Goal: Task Accomplishment & Management: Complete application form

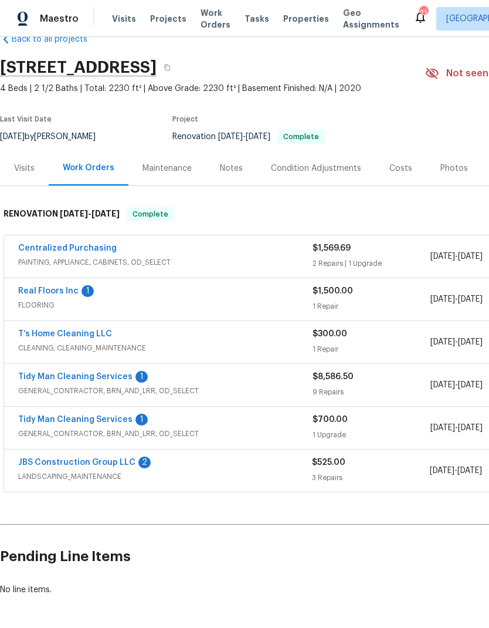
scroll to position [27, 0]
click at [45, 331] on link "T’s Home Cleaning LLC" at bounding box center [65, 334] width 94 height 8
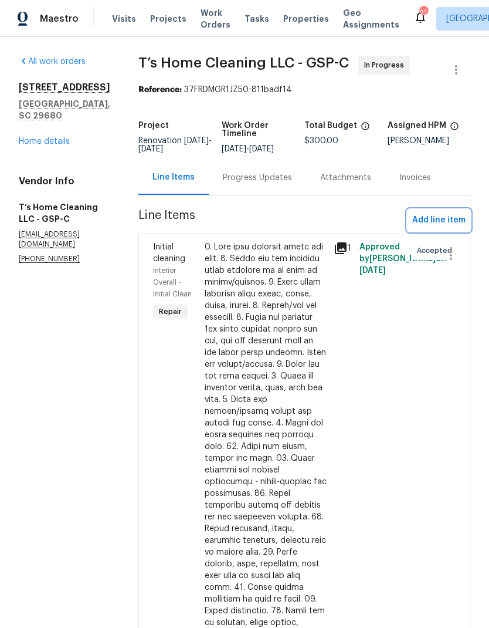
click at [433, 227] on span "Add line item" at bounding box center [438, 220] width 53 height 15
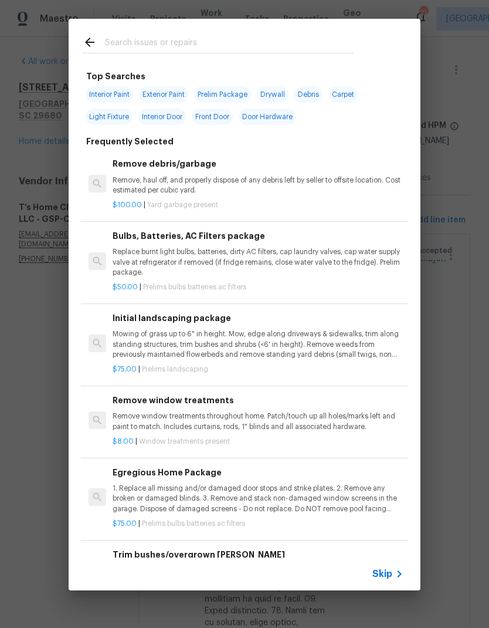
click at [118, 49] on input "text" at bounding box center [229, 44] width 249 height 18
type input "Cleanin"
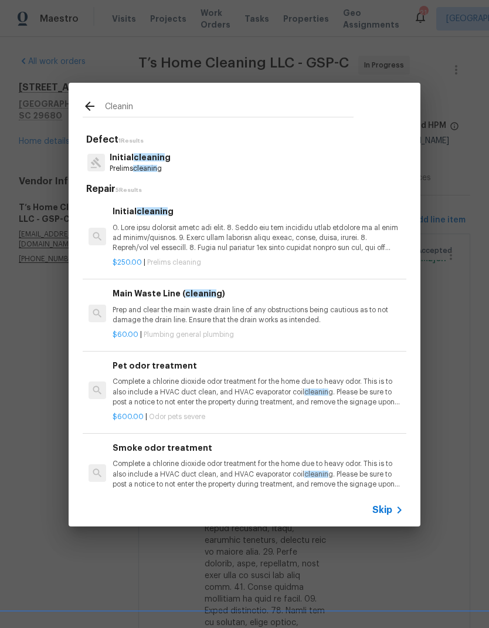
click at [131, 164] on p "Prelims cleanin g" at bounding box center [140, 169] width 61 height 10
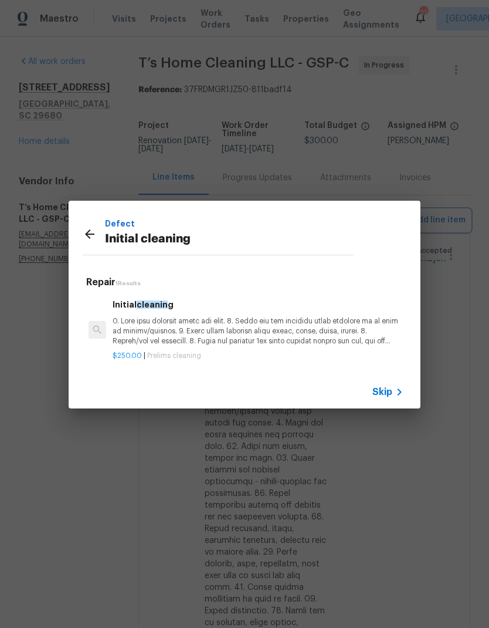
click at [131, 164] on div "Defect Initial cleaning Repair 1 Results Initial cleanin g $250.00 | Prelims cl…" at bounding box center [244, 304] width 489 height 609
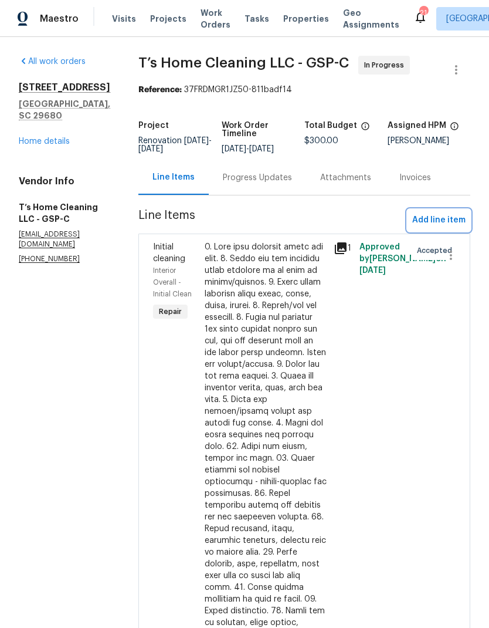
click at [440, 228] on span "Add line item" at bounding box center [438, 220] width 53 height 15
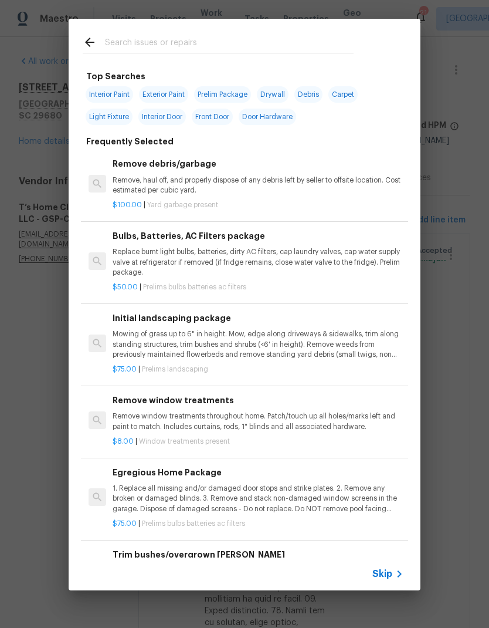
click at [118, 32] on div at bounding box center [218, 42] width 299 height 46
click at [118, 43] on input "text" at bounding box center [229, 44] width 249 height 18
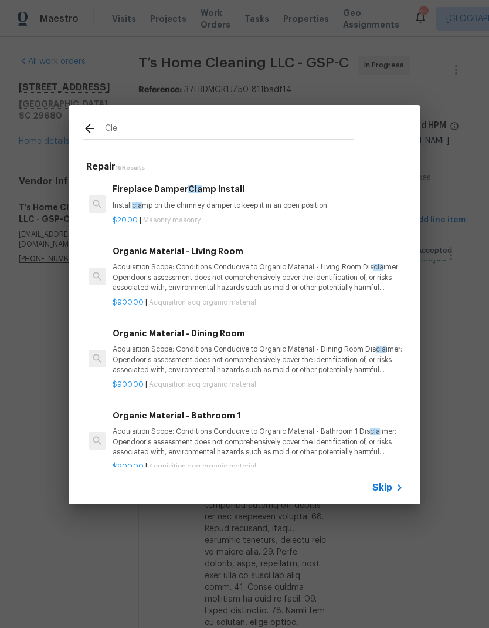
type input "Clea"
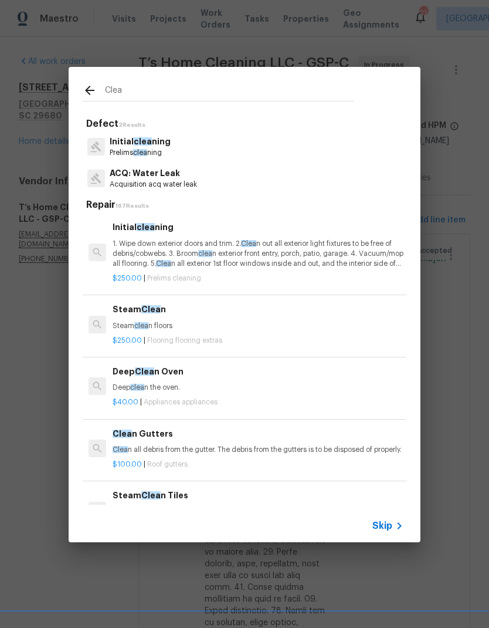
click at [127, 147] on p "Initial clea ning" at bounding box center [140, 141] width 61 height 12
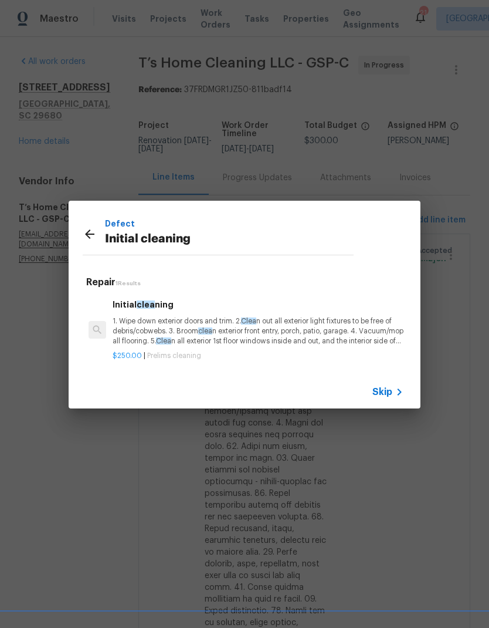
click at [129, 329] on p "1. Wipe down exterior doors and trim. 2. Clea n out all exterior light fixtures…" at bounding box center [258, 331] width 291 height 30
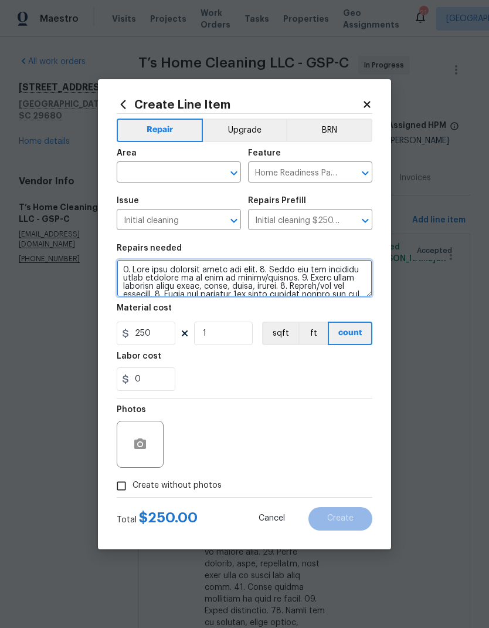
click at [143, 279] on textarea at bounding box center [245, 278] width 256 height 38
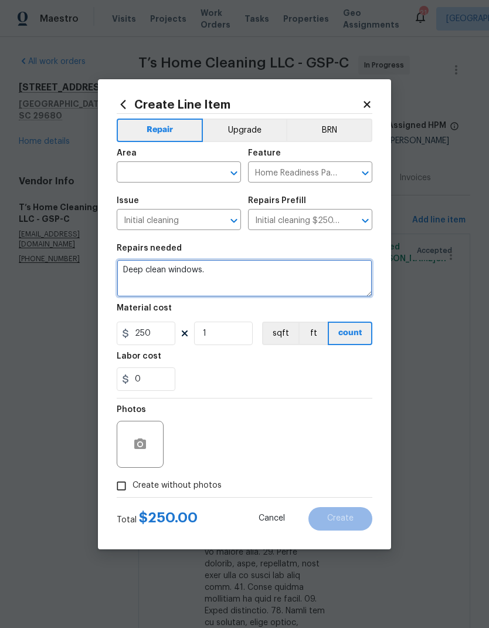
type textarea "Deep clean windows."
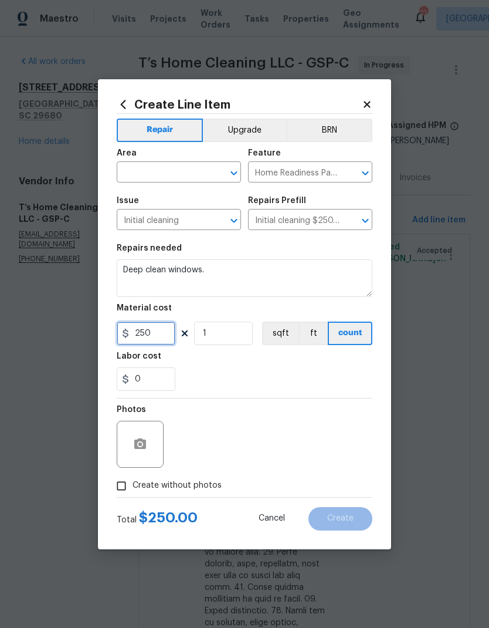
click at [141, 333] on input "250" at bounding box center [146, 332] width 59 height 23
click at [140, 333] on input "250" at bounding box center [146, 332] width 59 height 23
type input "15"
click at [225, 337] on input "1" at bounding box center [223, 332] width 59 height 23
type input "13"
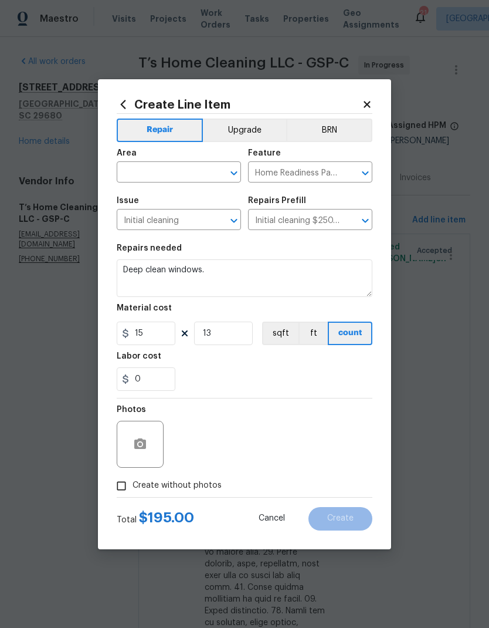
click at [334, 371] on div "0" at bounding box center [245, 378] width 256 height 23
click at [154, 176] on input "text" at bounding box center [162, 173] width 91 height 18
click at [169, 219] on li "Interior Overall" at bounding box center [179, 218] width 124 height 19
type input "Interior Overall"
click at [293, 169] on input "Home Readiness Packages" at bounding box center [293, 173] width 91 height 18
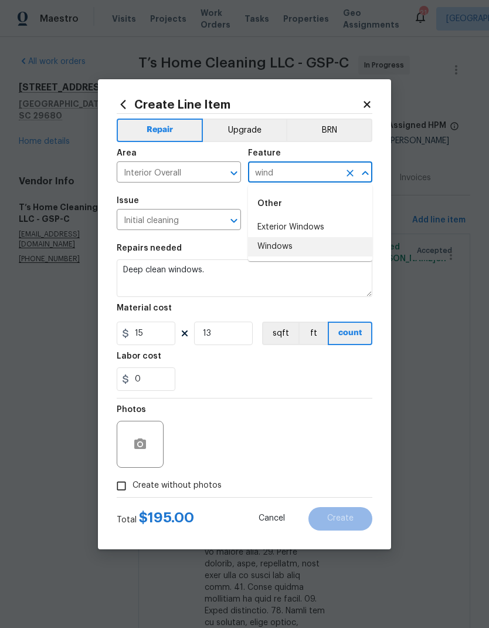
click at [284, 240] on li "Windows" at bounding box center [310, 246] width 124 height 19
type input "Windows"
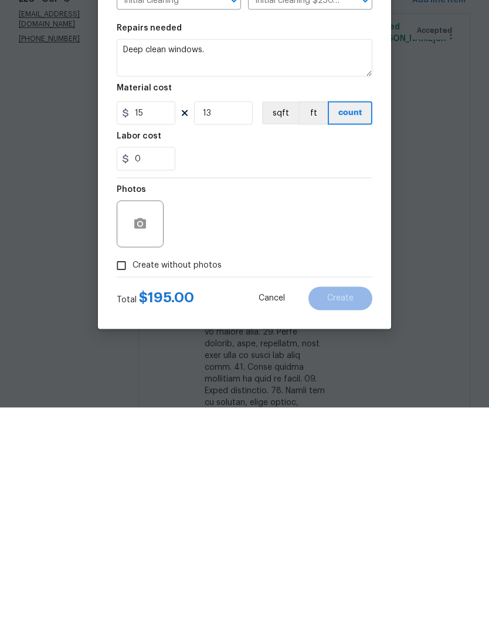
scroll to position [23, 0]
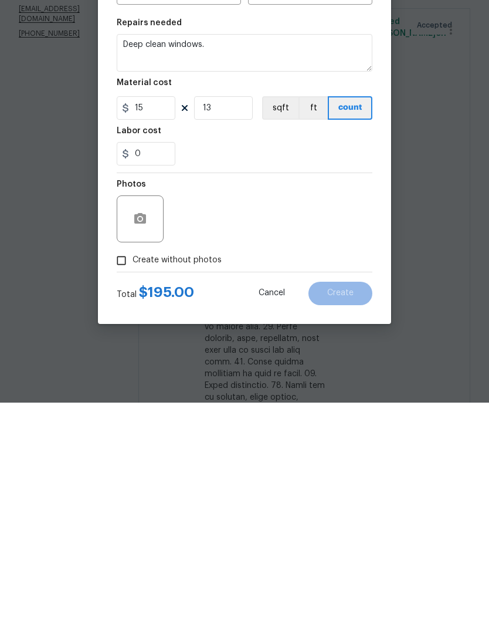
click at [121, 474] on input "Create without photos" at bounding box center [121, 485] width 22 height 22
checkbox input "true"
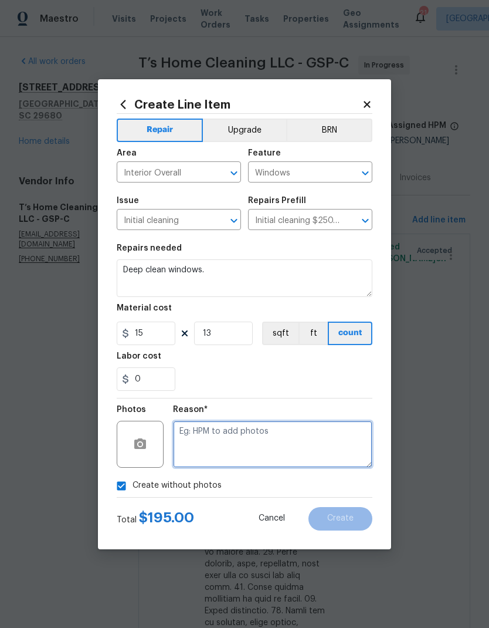
click at [301, 444] on textarea at bounding box center [272, 443] width 199 height 47
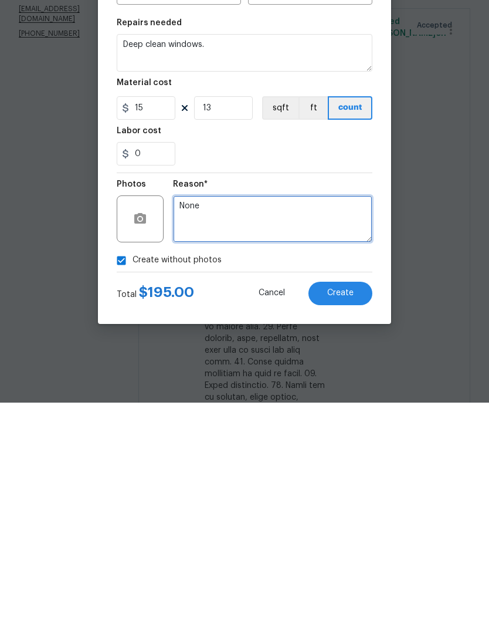
type textarea "None"
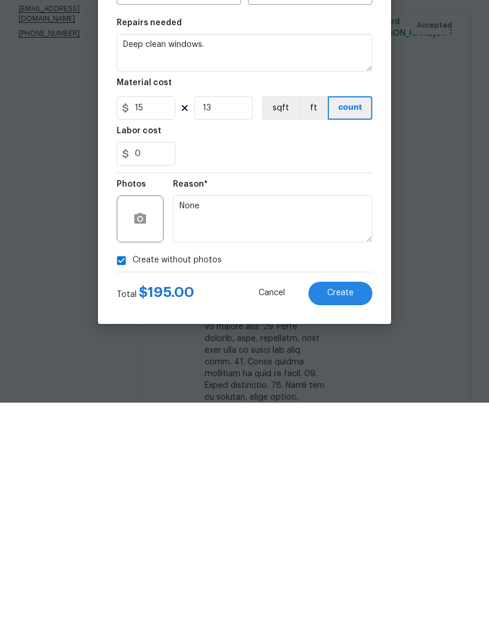
click at [351, 507] on button "Create" at bounding box center [340, 518] width 64 height 23
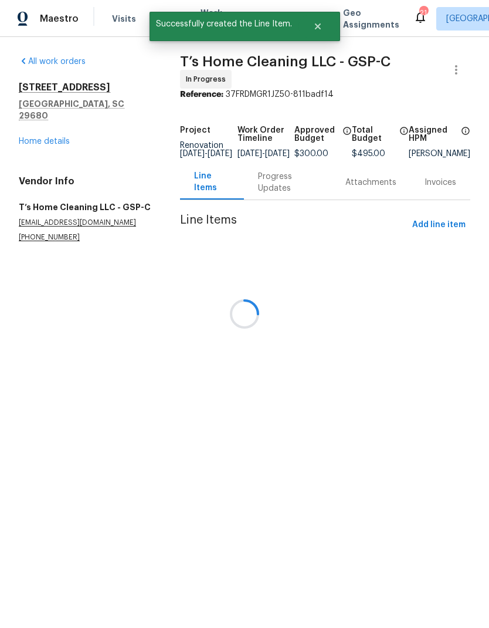
scroll to position [0, 0]
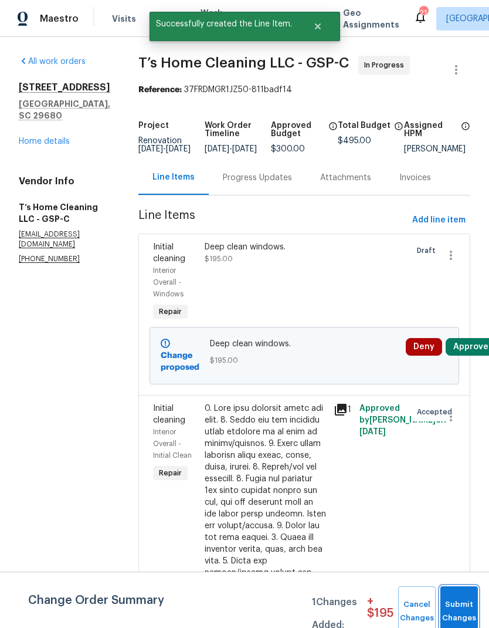
click at [472, 603] on button "Submit Changes" at bounding box center [459, 611] width 38 height 50
